Goal: Information Seeking & Learning: Check status

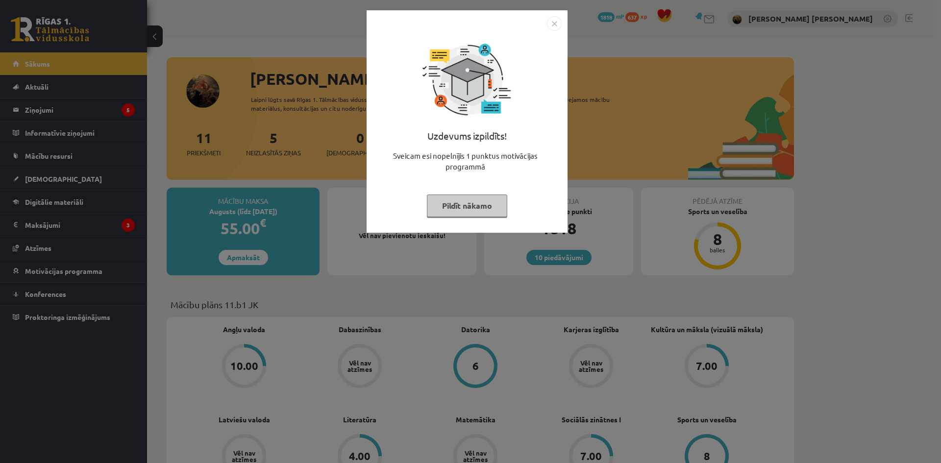
click at [557, 24] on img "Close" at bounding box center [554, 23] width 15 height 15
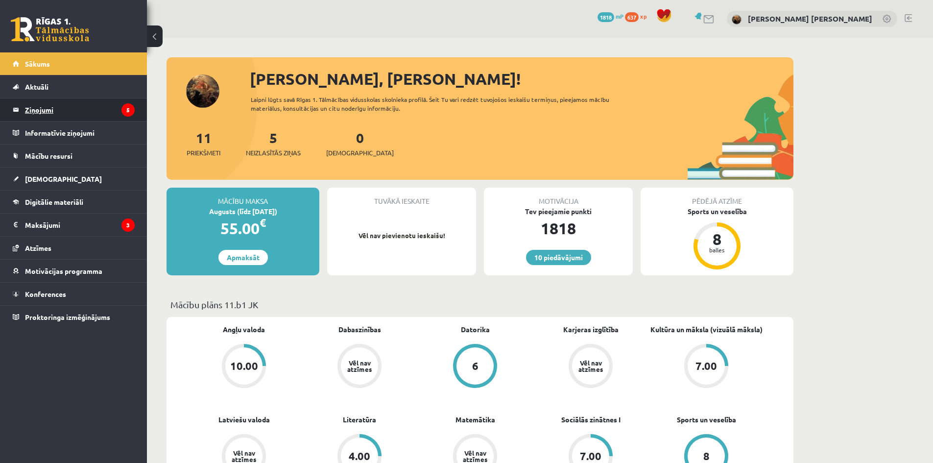
click at [51, 114] on legend "Ziņojumi 5" at bounding box center [80, 109] width 110 height 23
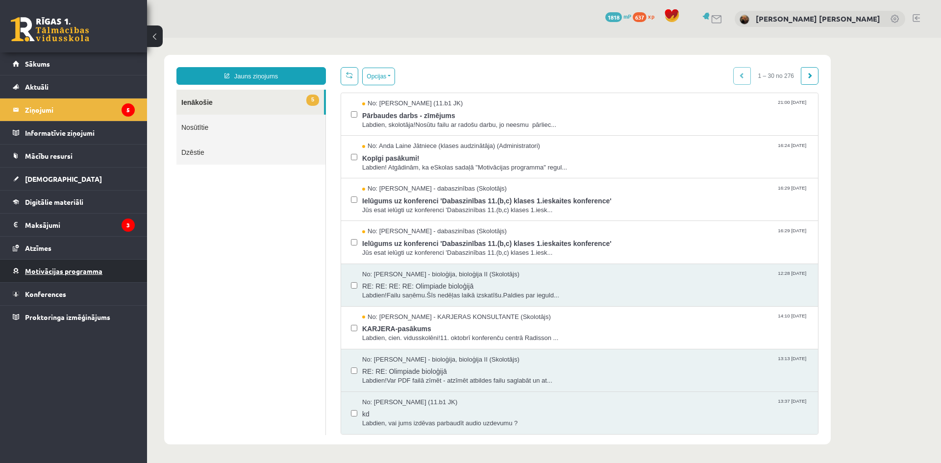
click at [72, 274] on span "Motivācijas programma" at bounding box center [63, 271] width 77 height 9
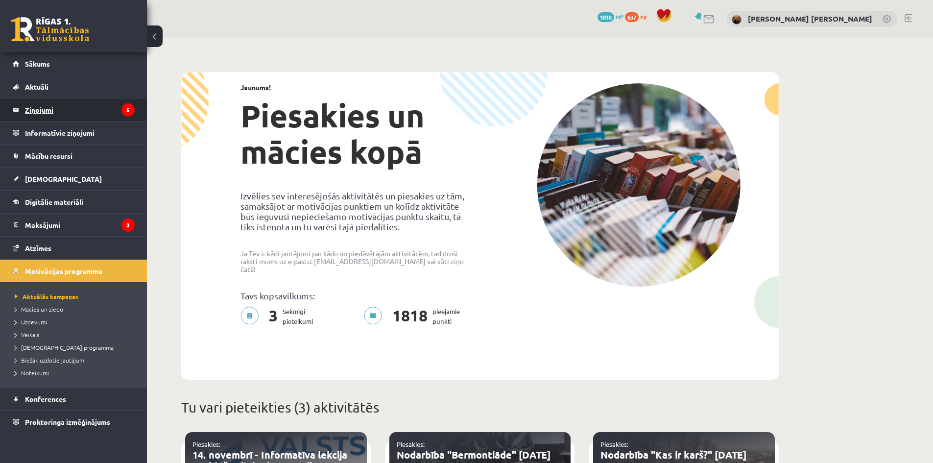
click at [55, 107] on legend "Ziņojumi 5" at bounding box center [80, 109] width 110 height 23
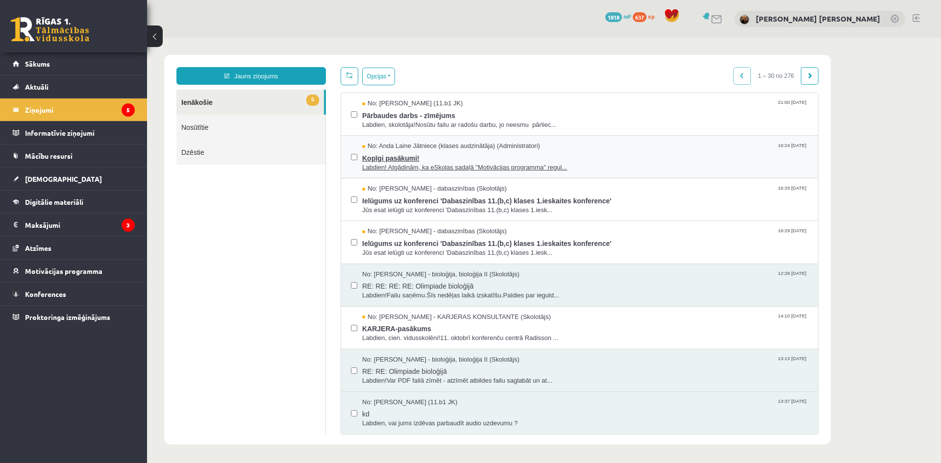
click at [403, 166] on span "Labdien! Atgādinām, ka eSkolas sadaļā "Motivācijas programma" regul..." at bounding box center [585, 167] width 446 height 9
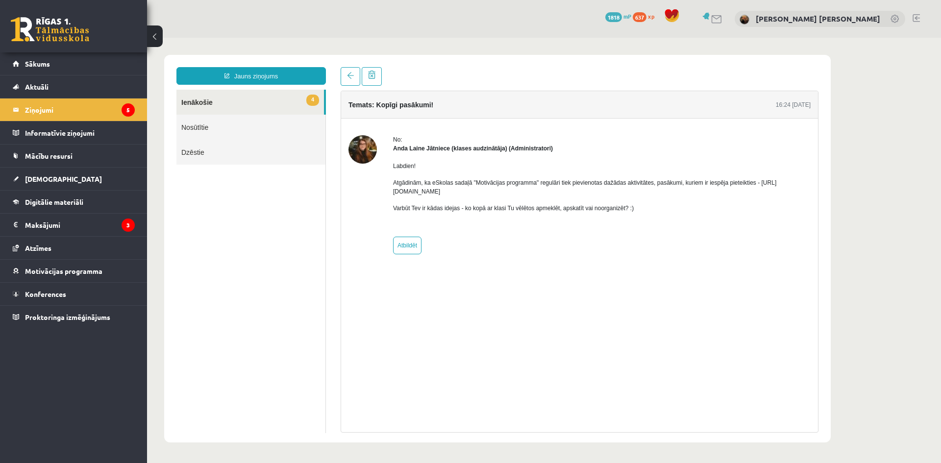
drag, startPoint x: 389, startPoint y: 190, endPoint x: 480, endPoint y: 190, distance: 90.6
click at [480, 190] on div "No: [PERSON_NAME] Jātniece (klases audzinātāja) (Administratori) Labdien! Atgād…" at bounding box center [579, 194] width 462 height 119
copy p "[URL][DOMAIN_NAME]"
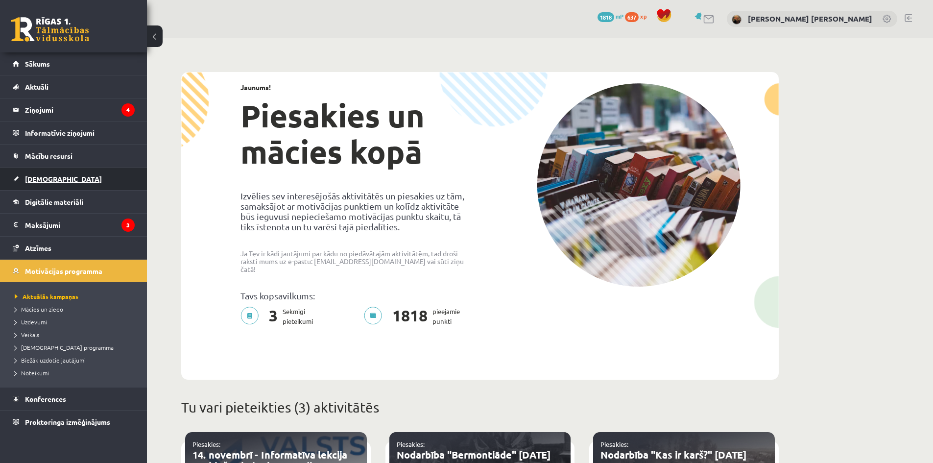
click at [44, 181] on span "[DEMOGRAPHIC_DATA]" at bounding box center [63, 178] width 77 height 9
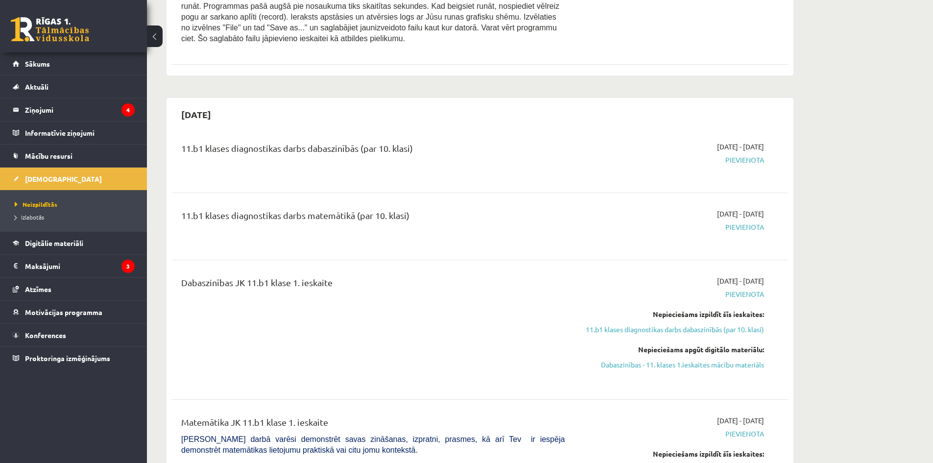
scroll to position [310, 0]
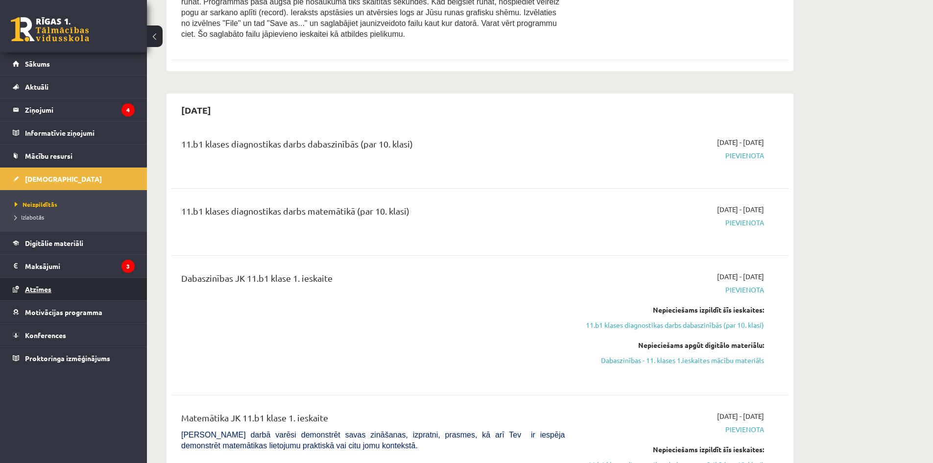
click at [40, 293] on link "Atzīmes" at bounding box center [74, 289] width 122 height 23
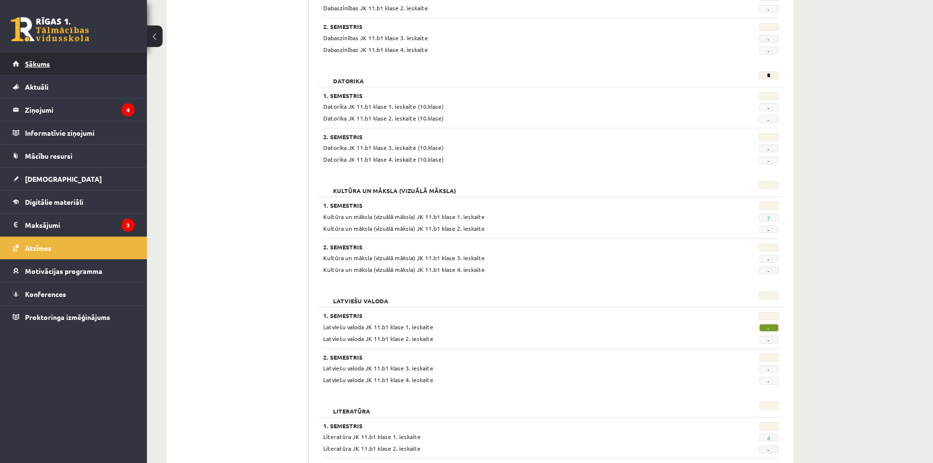
click at [31, 62] on span "Sākums" at bounding box center [37, 63] width 25 height 9
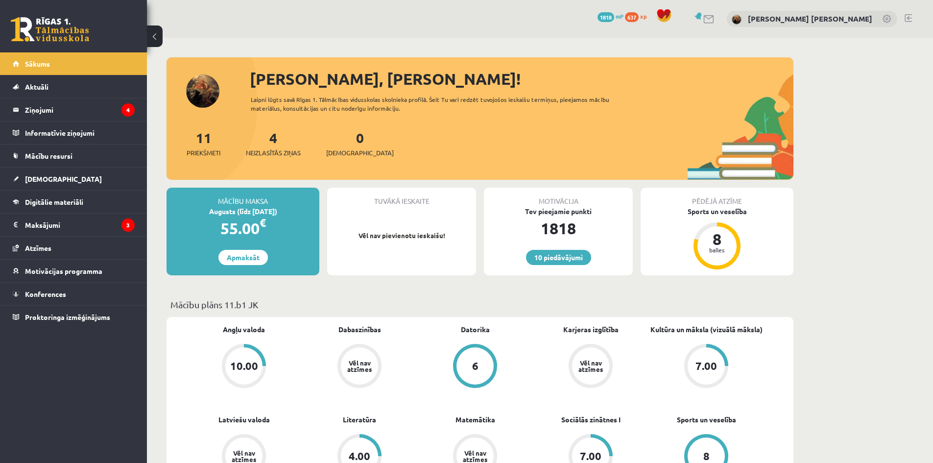
scroll to position [310, 0]
